Goal: Task Accomplishment & Management: Manage account settings

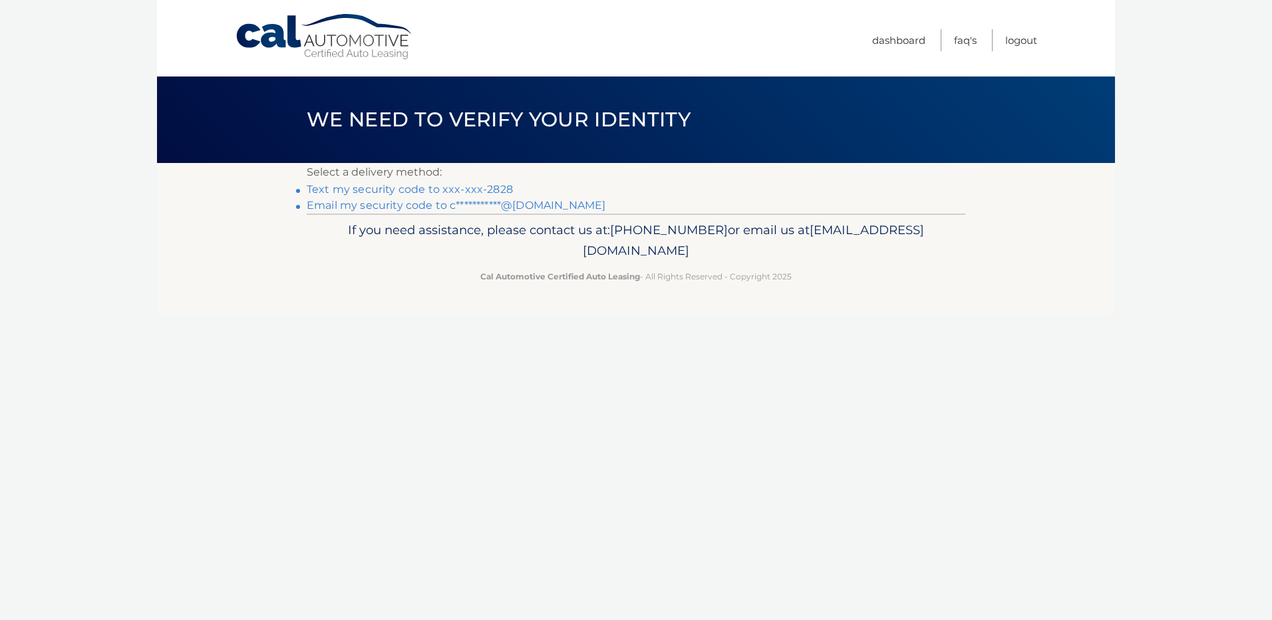
click at [469, 188] on link "Text my security code to xxx-xxx-2828" at bounding box center [410, 189] width 206 height 13
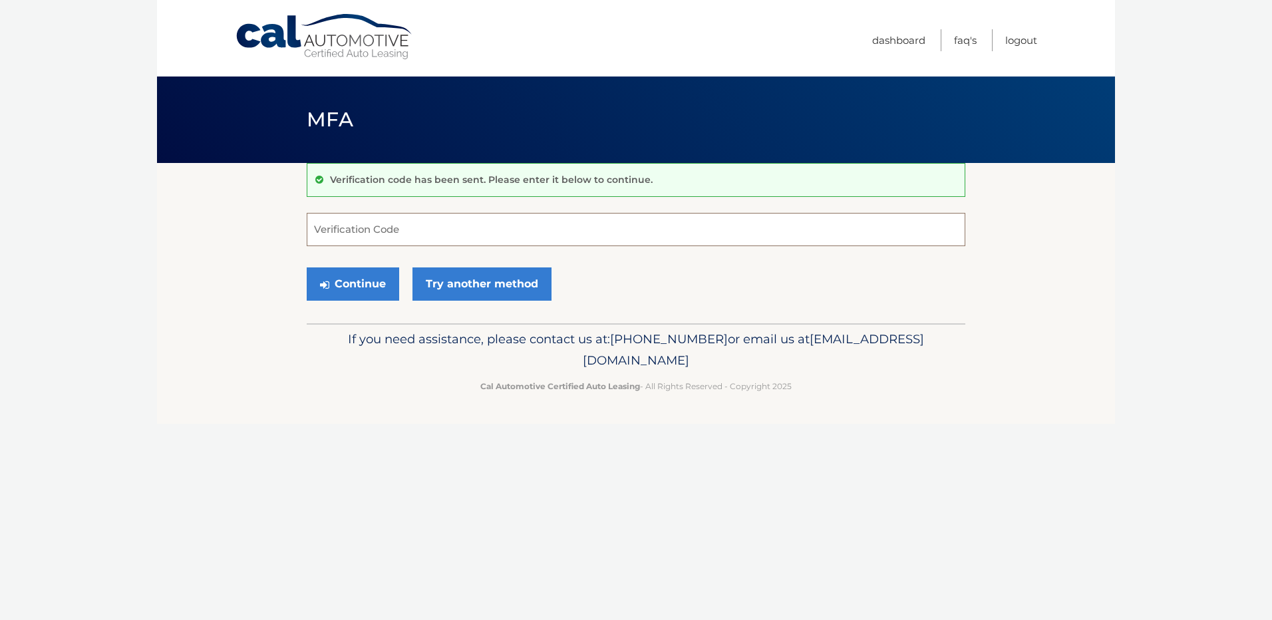
click at [443, 235] on input "Verification Code" at bounding box center [636, 229] width 659 height 33
type input "414175"
click at [364, 287] on button "Continue" at bounding box center [353, 283] width 92 height 33
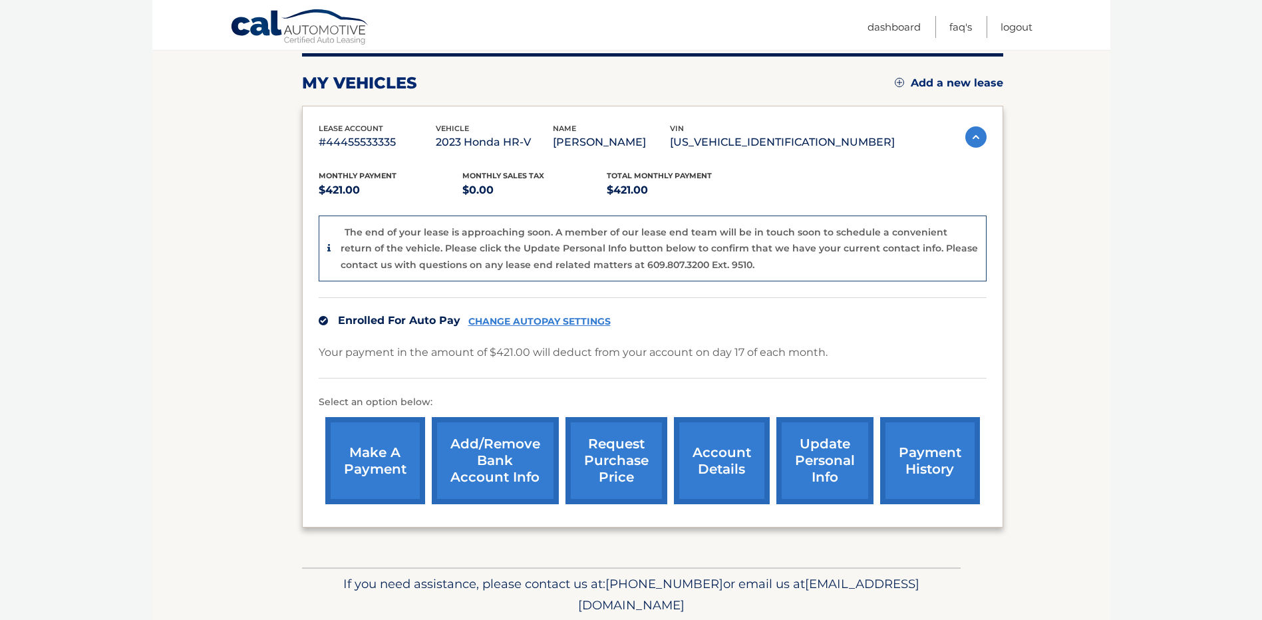
scroll to position [67, 0]
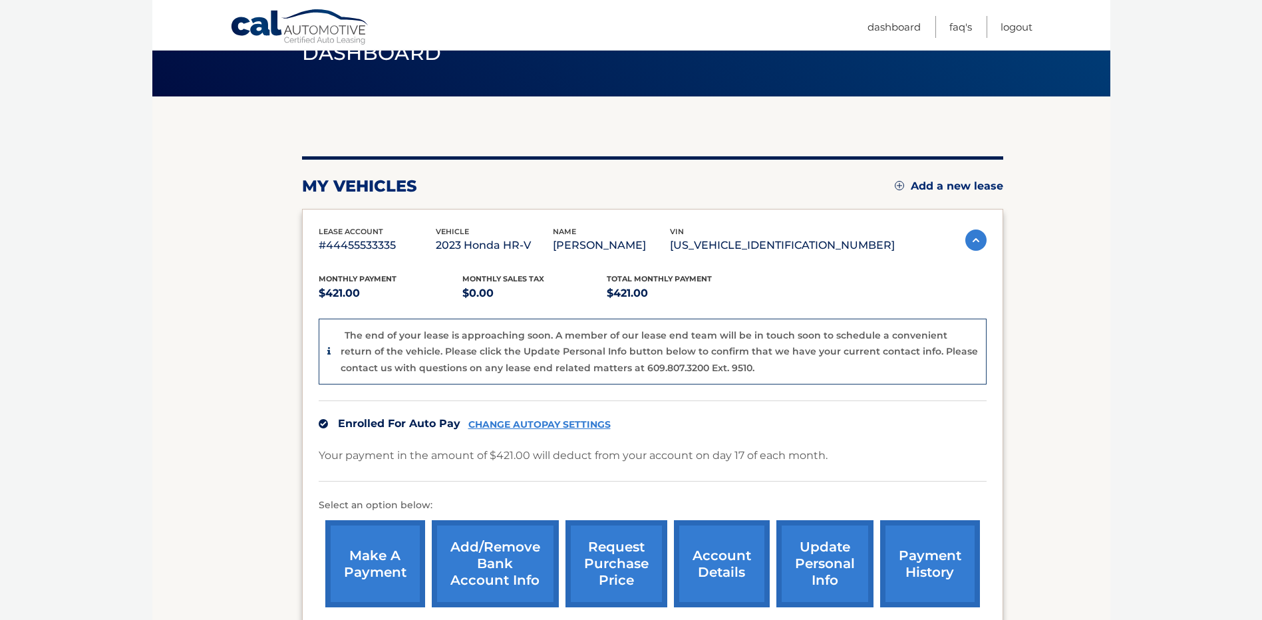
click at [530, 419] on link "CHANGE AUTOPAY SETTINGS" at bounding box center [539, 424] width 142 height 11
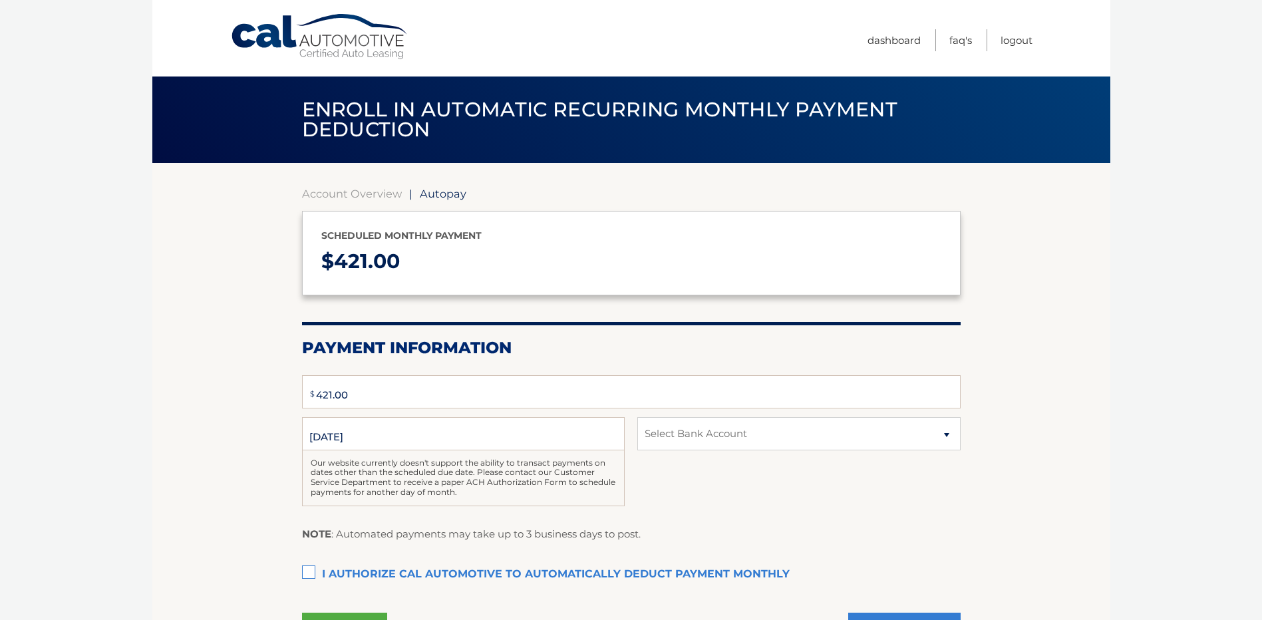
type input "421"
select select "ODhiMDk2NTgtMTRlNi00MzFmLTliNGEtZGRlNTdlNWEzNTBk"
click at [375, 186] on div "Account Overview | Autopay Scheduled monthly payment $ 421.00 Payment Informati…" at bounding box center [631, 417] width 659 height 509
click at [367, 198] on link "Account Overview" at bounding box center [352, 193] width 100 height 13
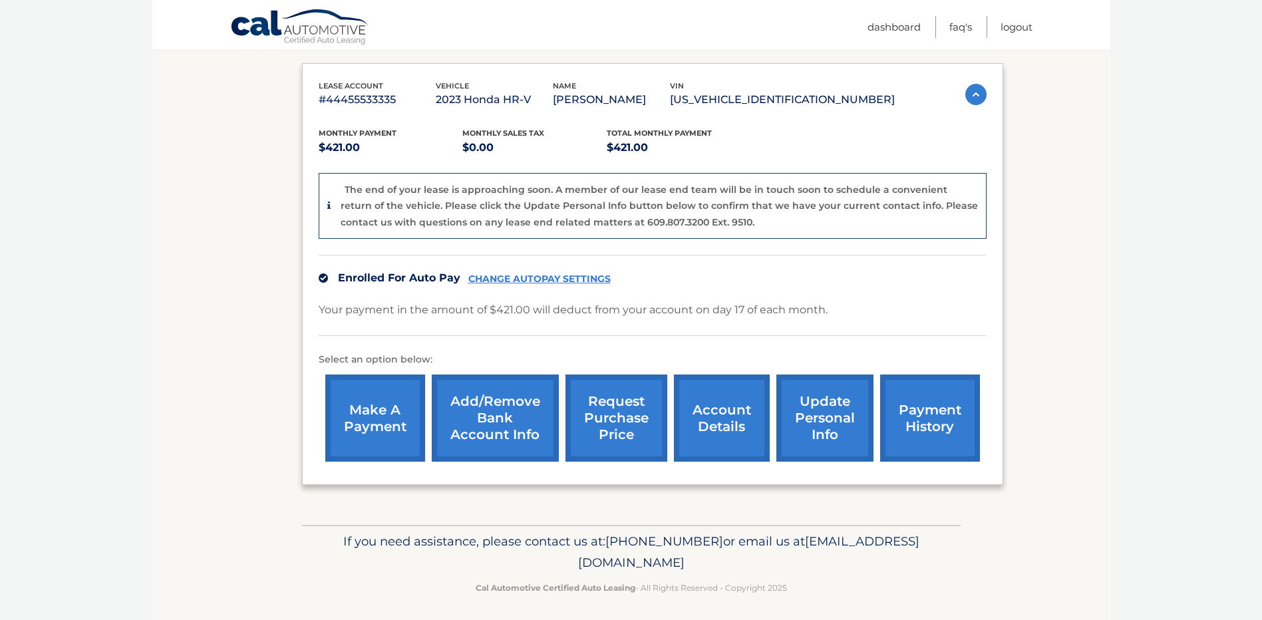
scroll to position [152, 0]
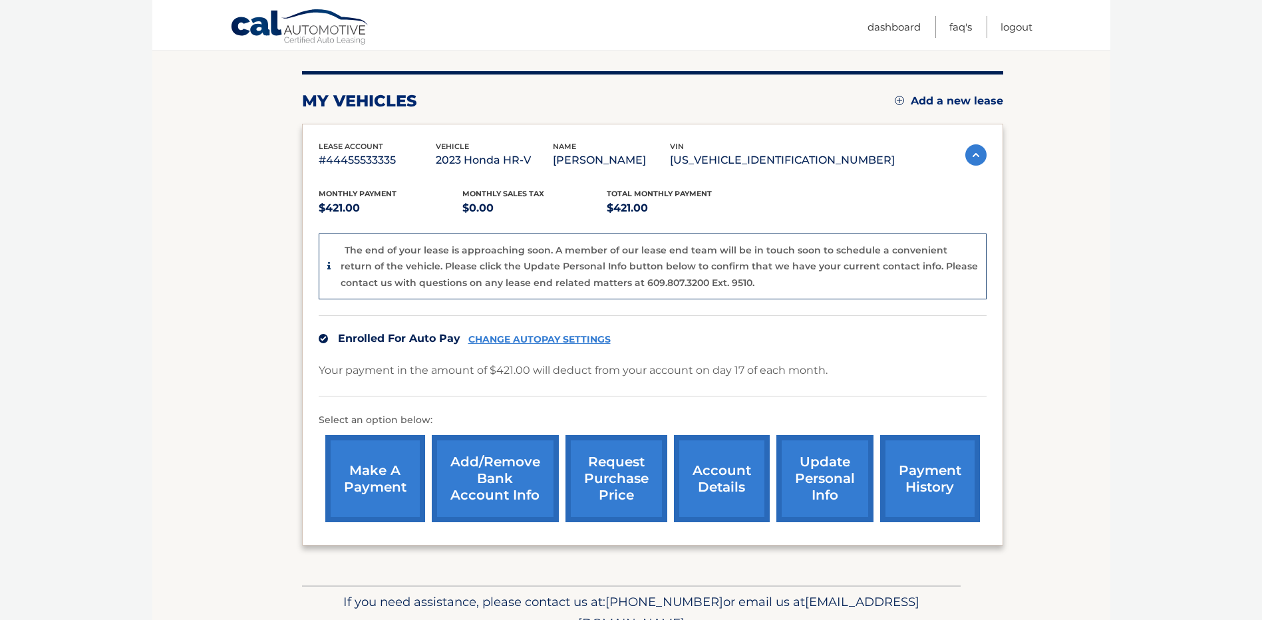
click at [719, 486] on link "account details" at bounding box center [722, 478] width 96 height 87
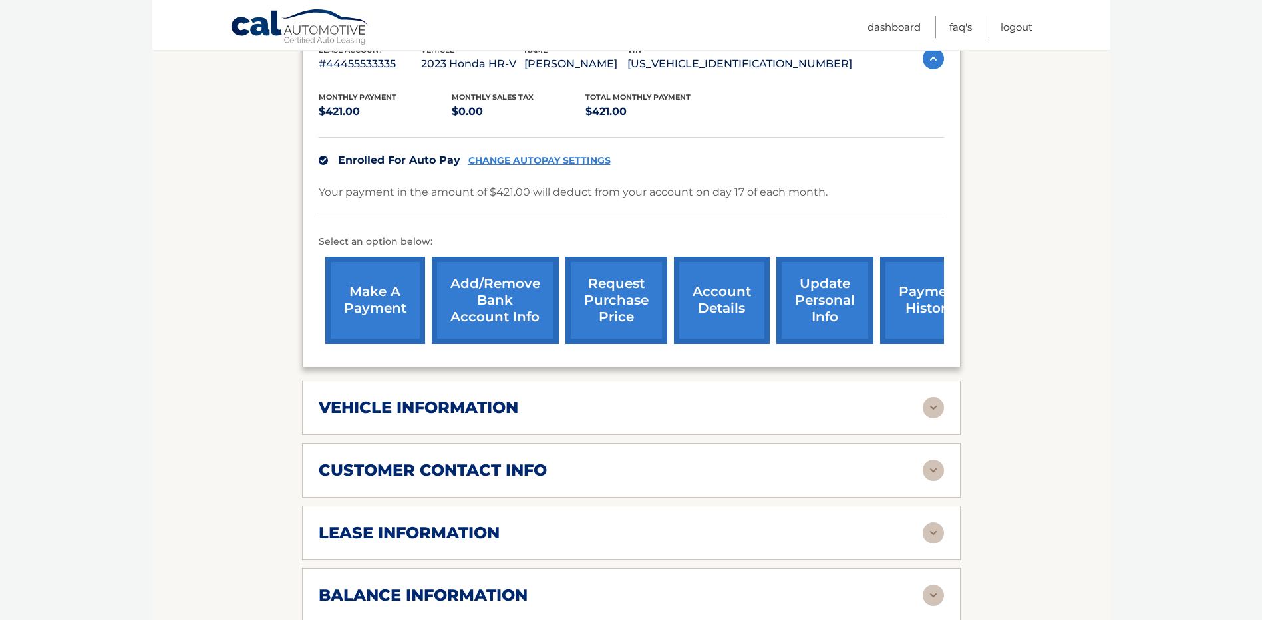
scroll to position [266, 0]
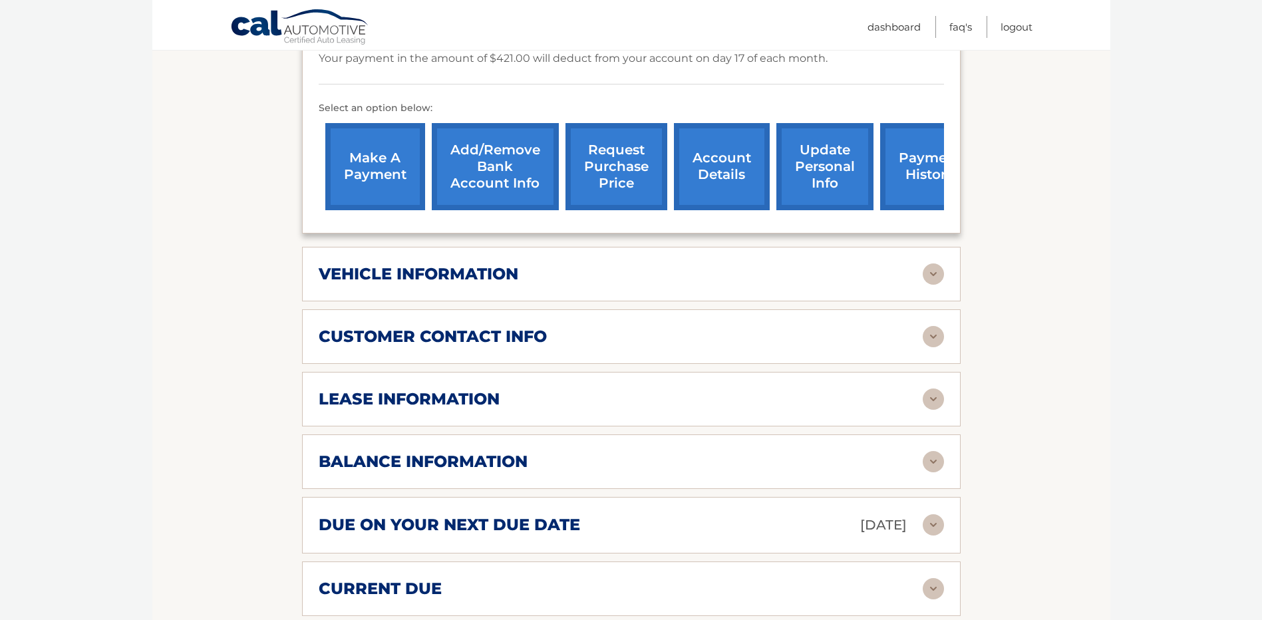
click at [566, 395] on div "lease information" at bounding box center [621, 399] width 604 height 20
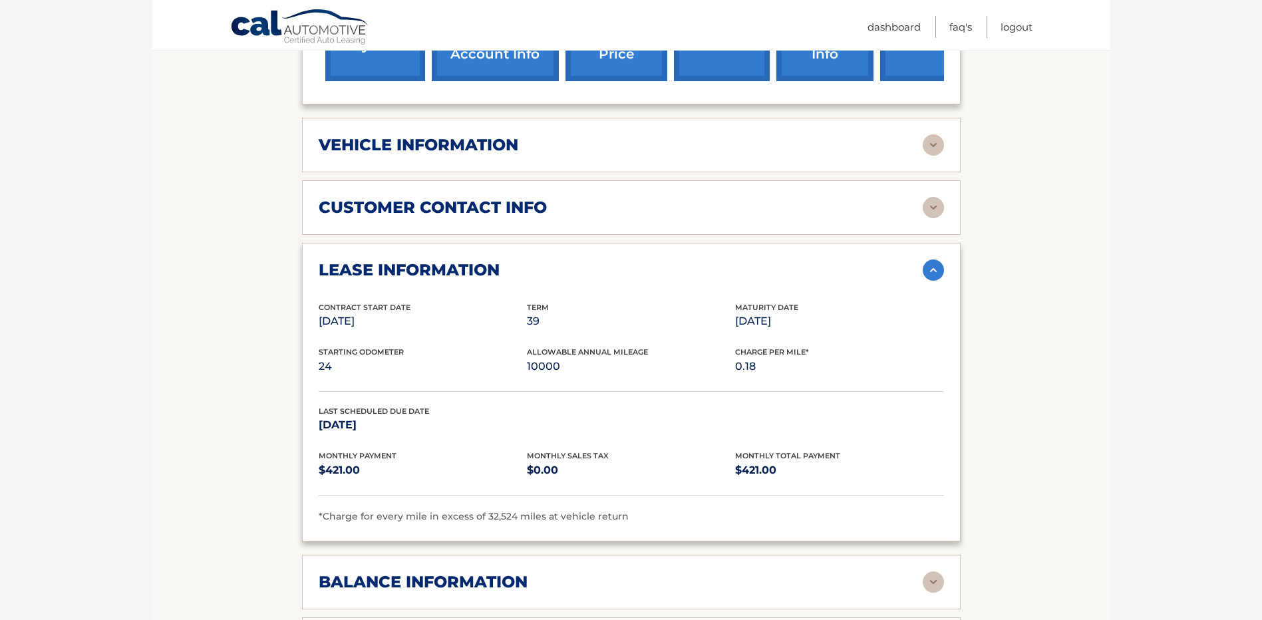
scroll to position [532, 0]
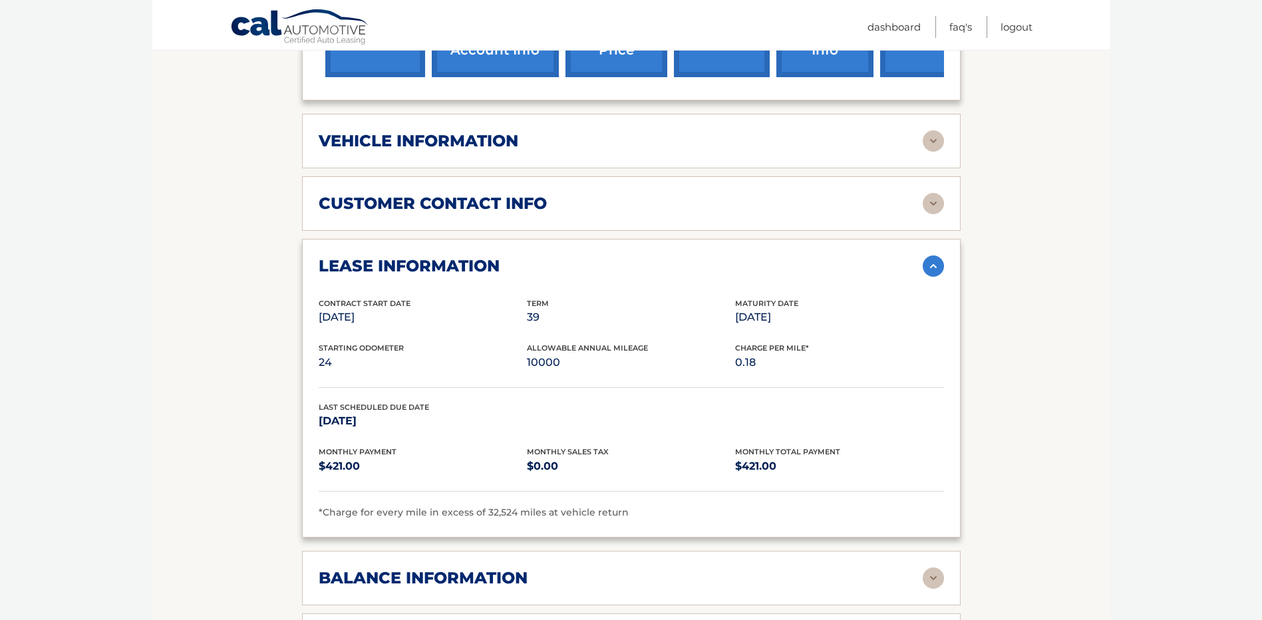
click at [523, 146] on div "vehicle information" at bounding box center [621, 141] width 604 height 20
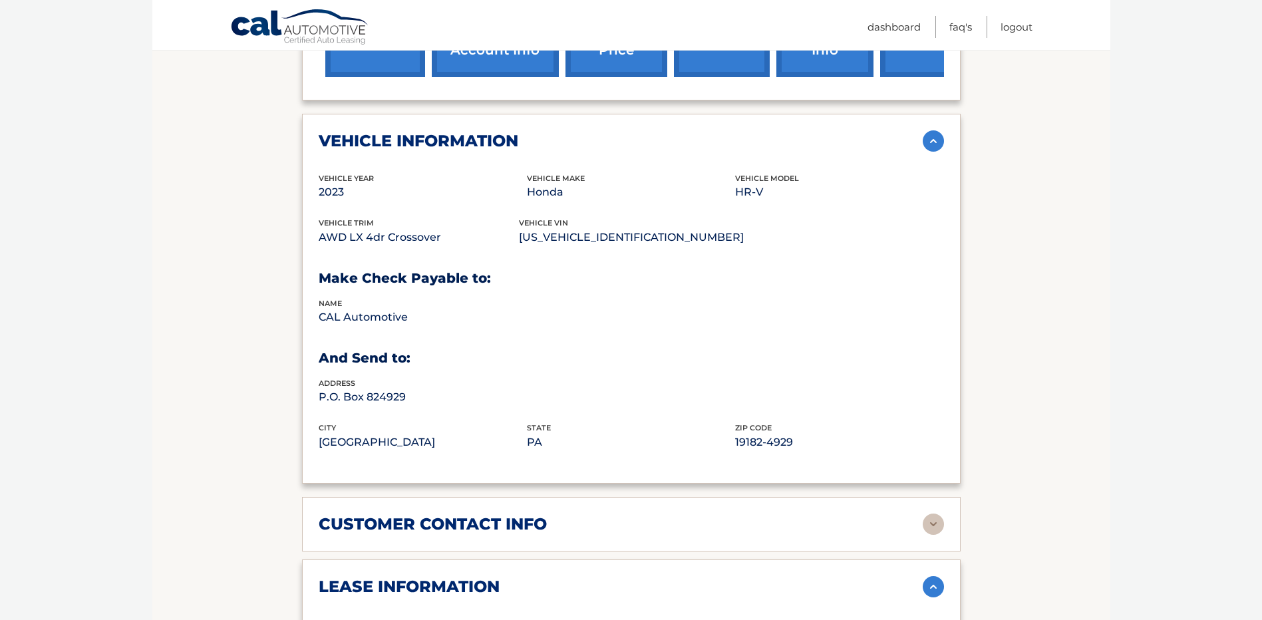
click at [529, 139] on div "vehicle information" at bounding box center [621, 141] width 604 height 20
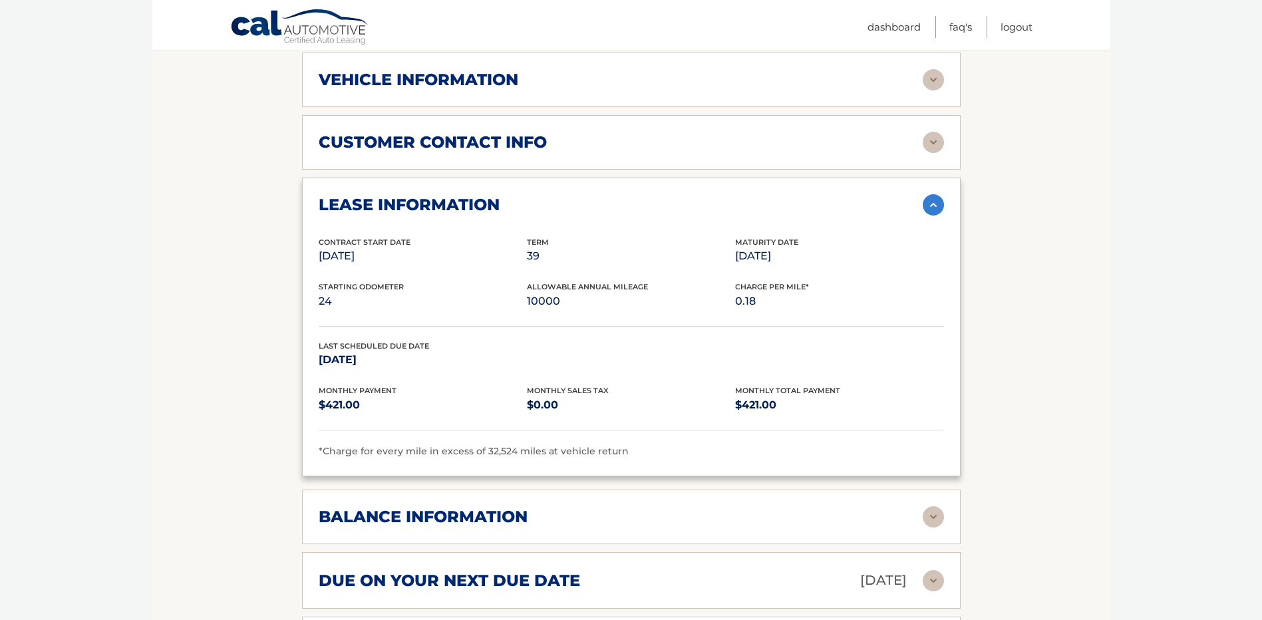
scroll to position [798, 0]
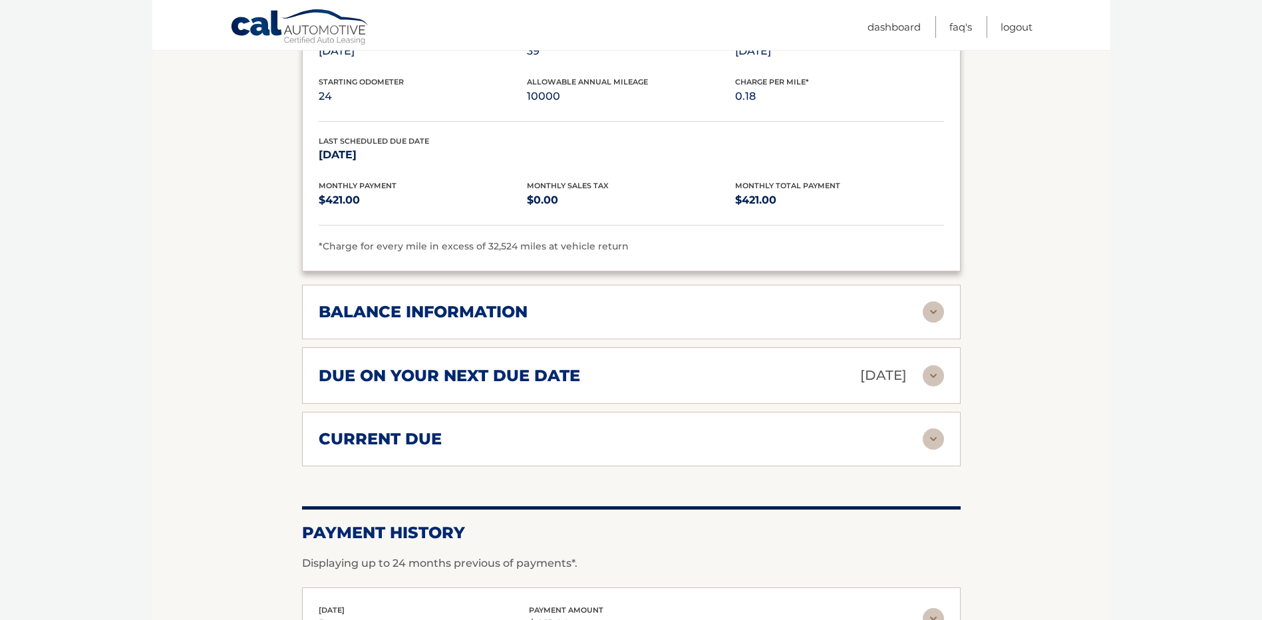
click at [450, 301] on div "balance information" at bounding box center [631, 311] width 625 height 21
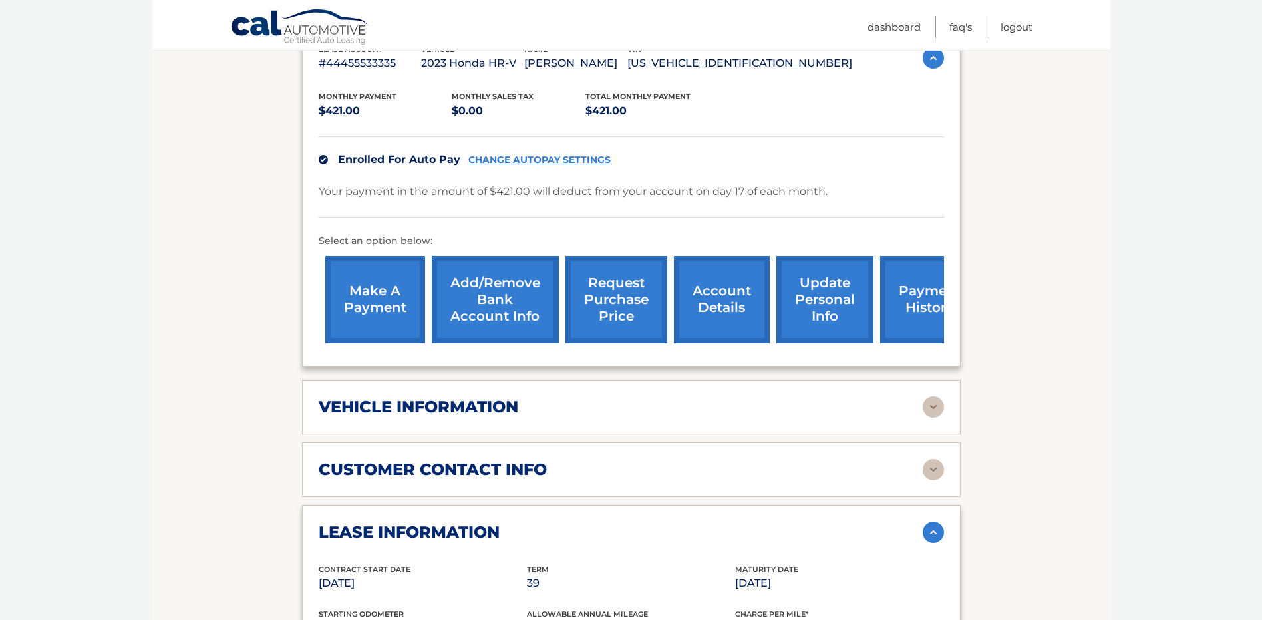
scroll to position [0, 0]
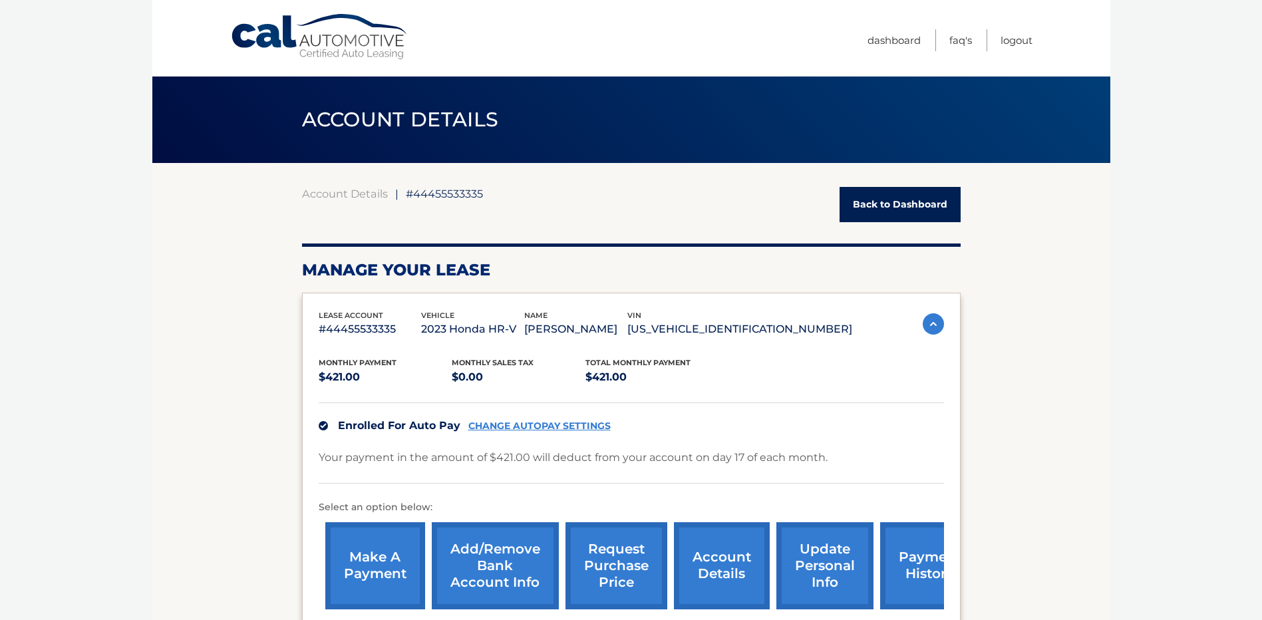
click at [550, 418] on div "Enrolled For Auto Pay CHANGE AUTOPAY SETTINGS" at bounding box center [631, 426] width 625 height 46
click at [543, 424] on link "CHANGE AUTOPAY SETTINGS" at bounding box center [539, 426] width 142 height 11
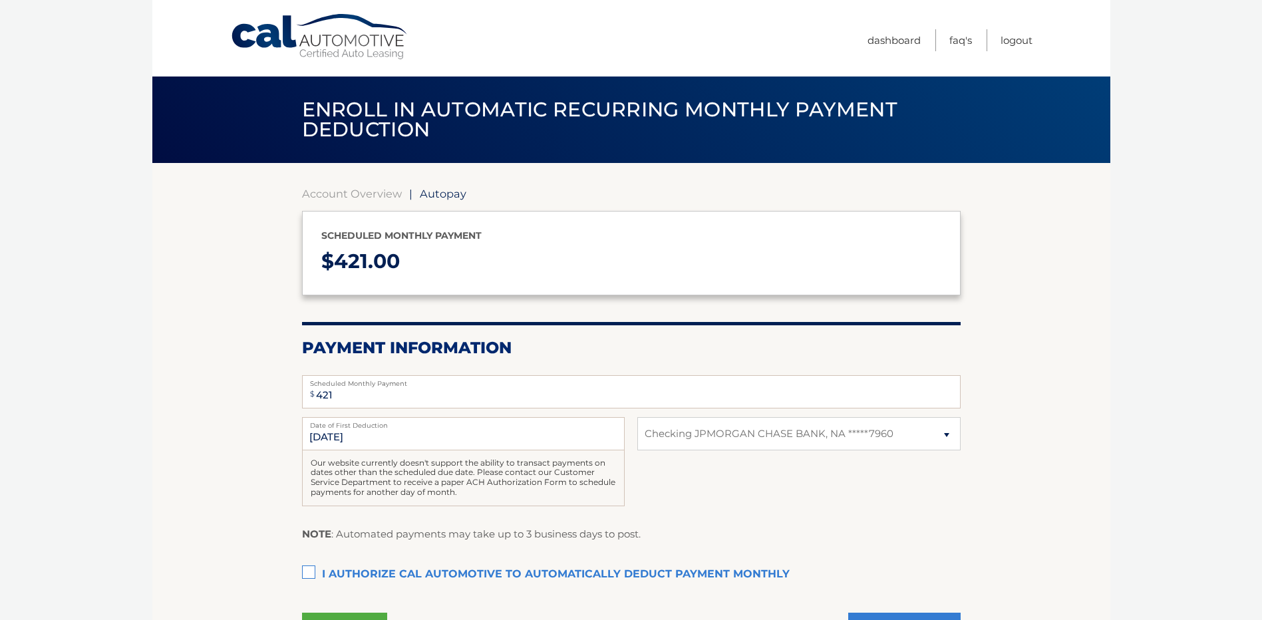
select select "ODhiMDk2NTgtMTRlNi00MzFmLTliNGEtZGRlNTdlNWEzNTBk"
click at [440, 198] on span "Autopay" at bounding box center [443, 193] width 47 height 13
click at [417, 190] on div "Account Overview | Autopay" at bounding box center [631, 193] width 659 height 13
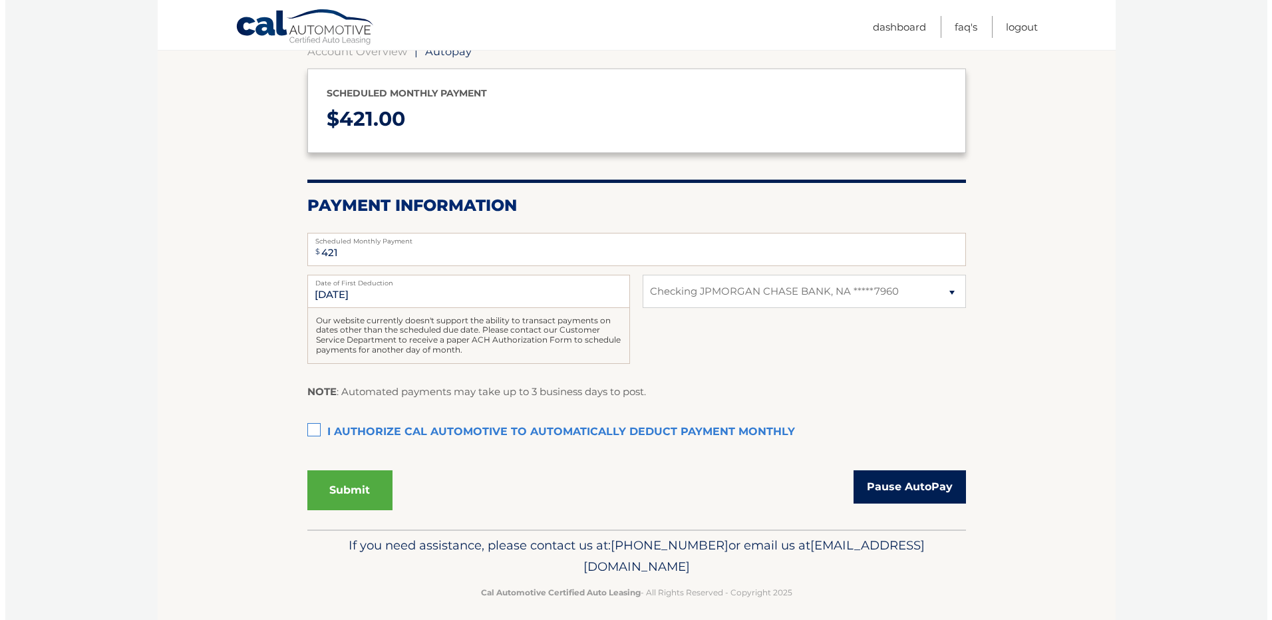
scroll to position [152, 0]
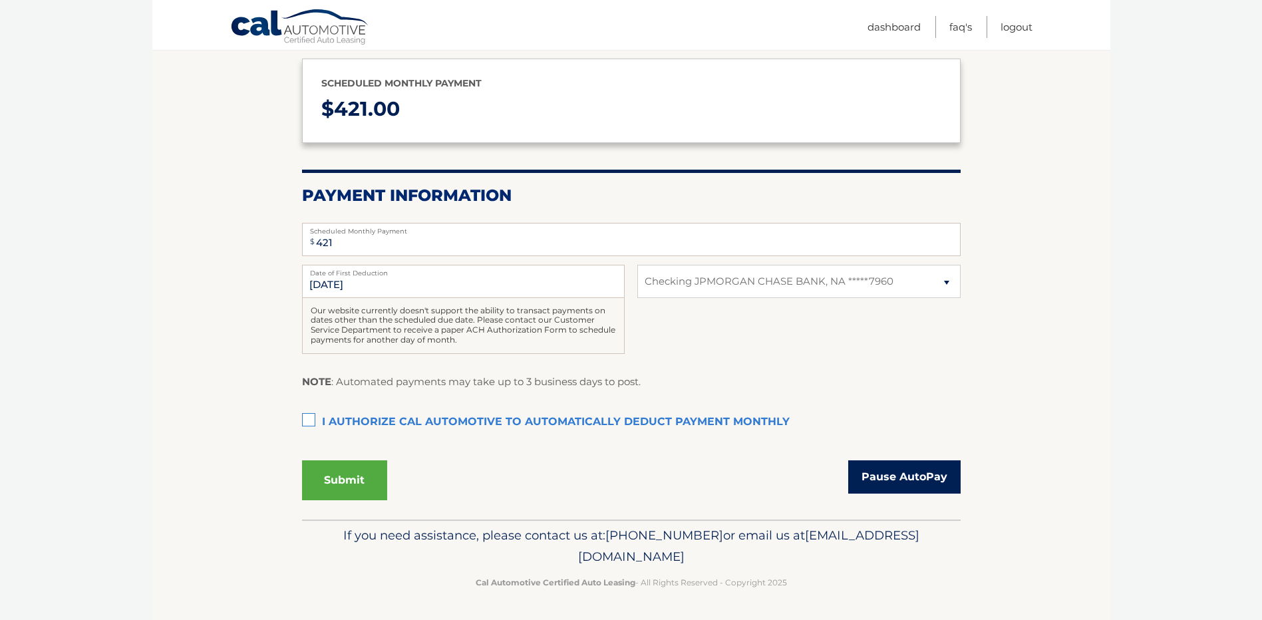
click at [928, 480] on link "Pause AutoPay" at bounding box center [904, 476] width 112 height 33
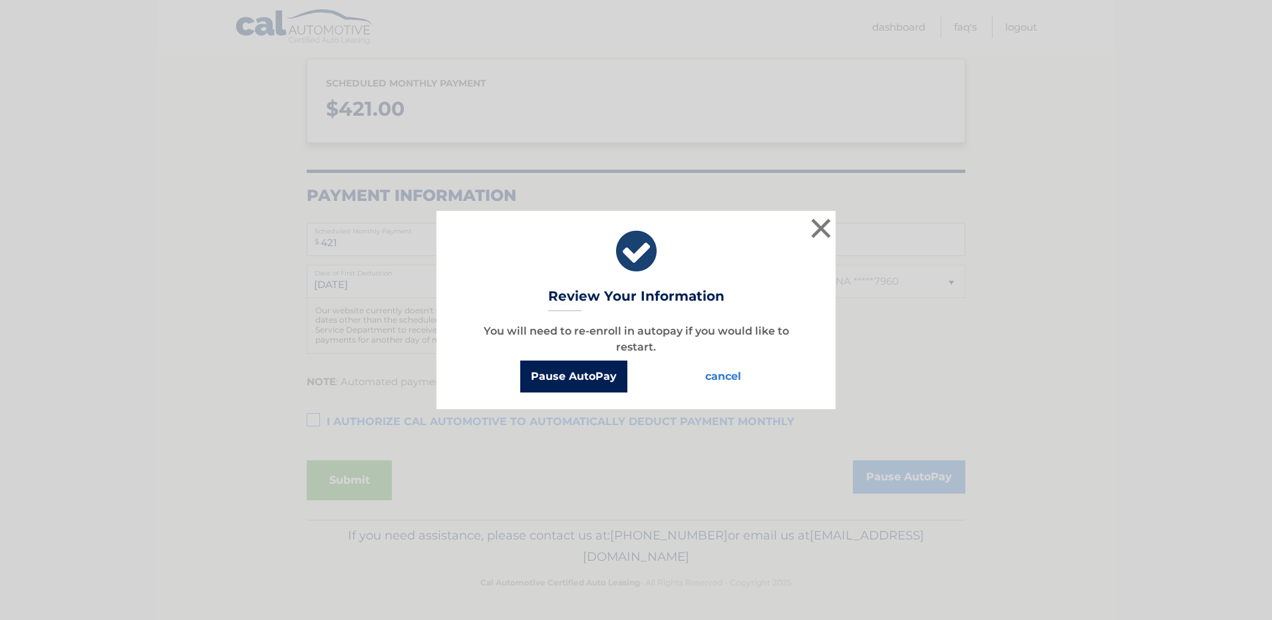
click at [535, 379] on button "Pause AutoPay" at bounding box center [573, 377] width 107 height 32
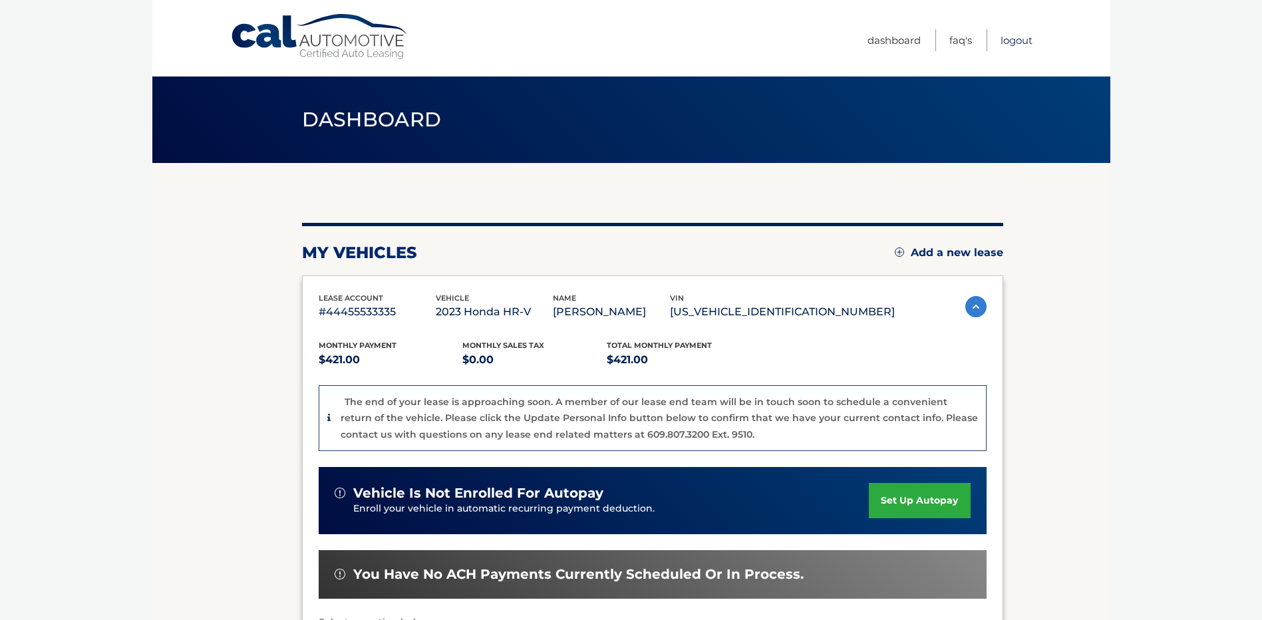
click at [1007, 41] on link "Logout" at bounding box center [1017, 40] width 32 height 22
